Goal: Find specific page/section: Find specific page/section

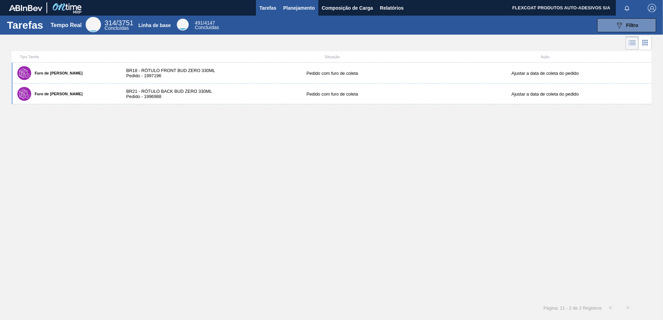
click at [285, 8] on span "Planejamento" at bounding box center [299, 8] width 32 height 8
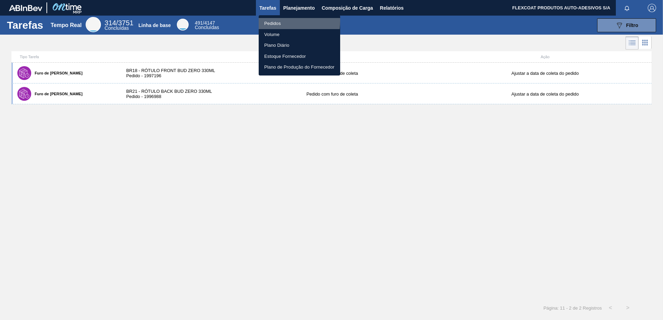
click at [270, 21] on li "Pedidos" at bounding box center [299, 23] width 81 height 11
